Goal: Task Accomplishment & Management: Manage account settings

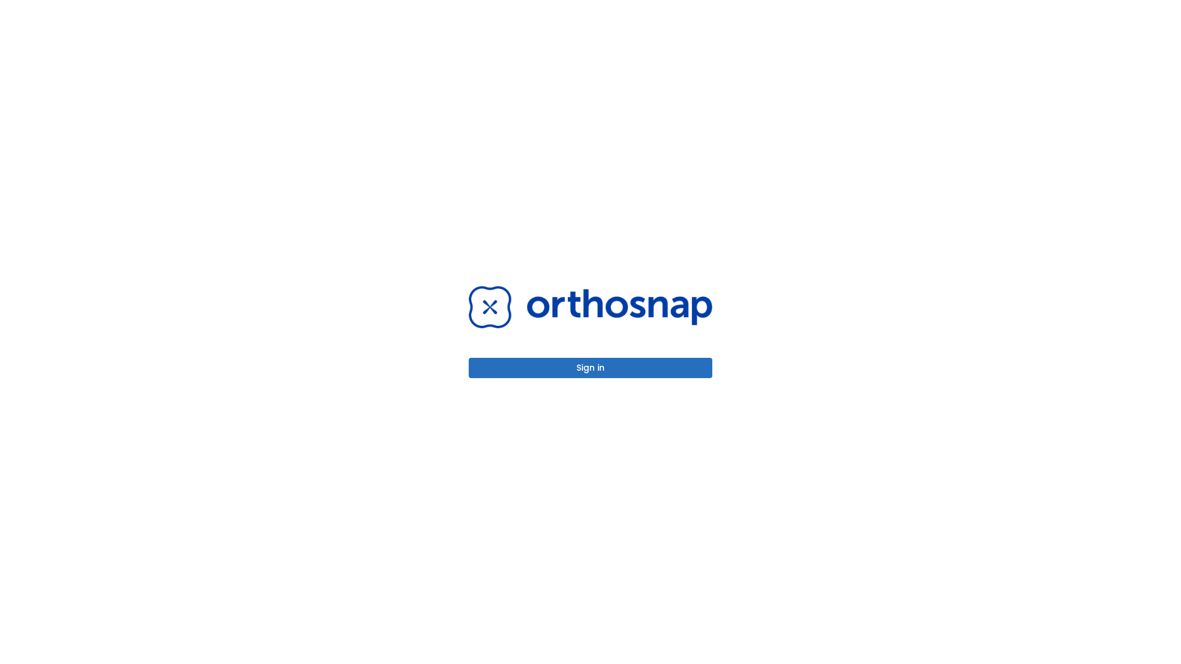
click at [591, 368] on button "Sign in" at bounding box center [591, 368] width 244 height 20
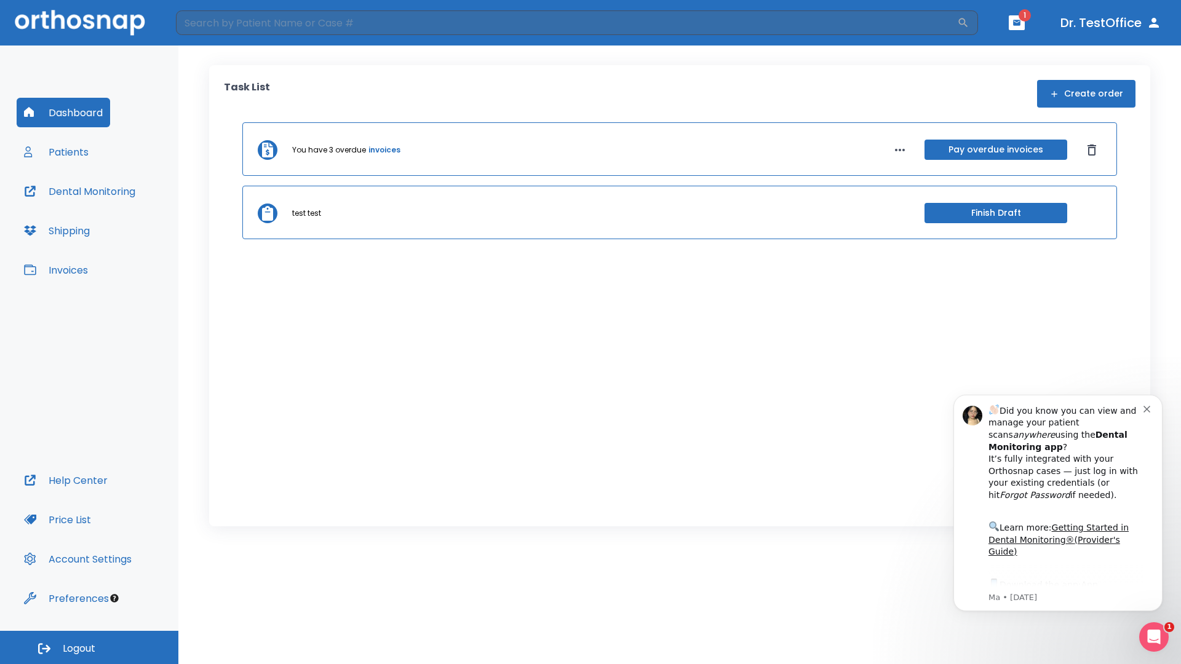
click at [89, 648] on span "Logout" at bounding box center [79, 649] width 33 height 14
